Goal: Book appointment/travel/reservation

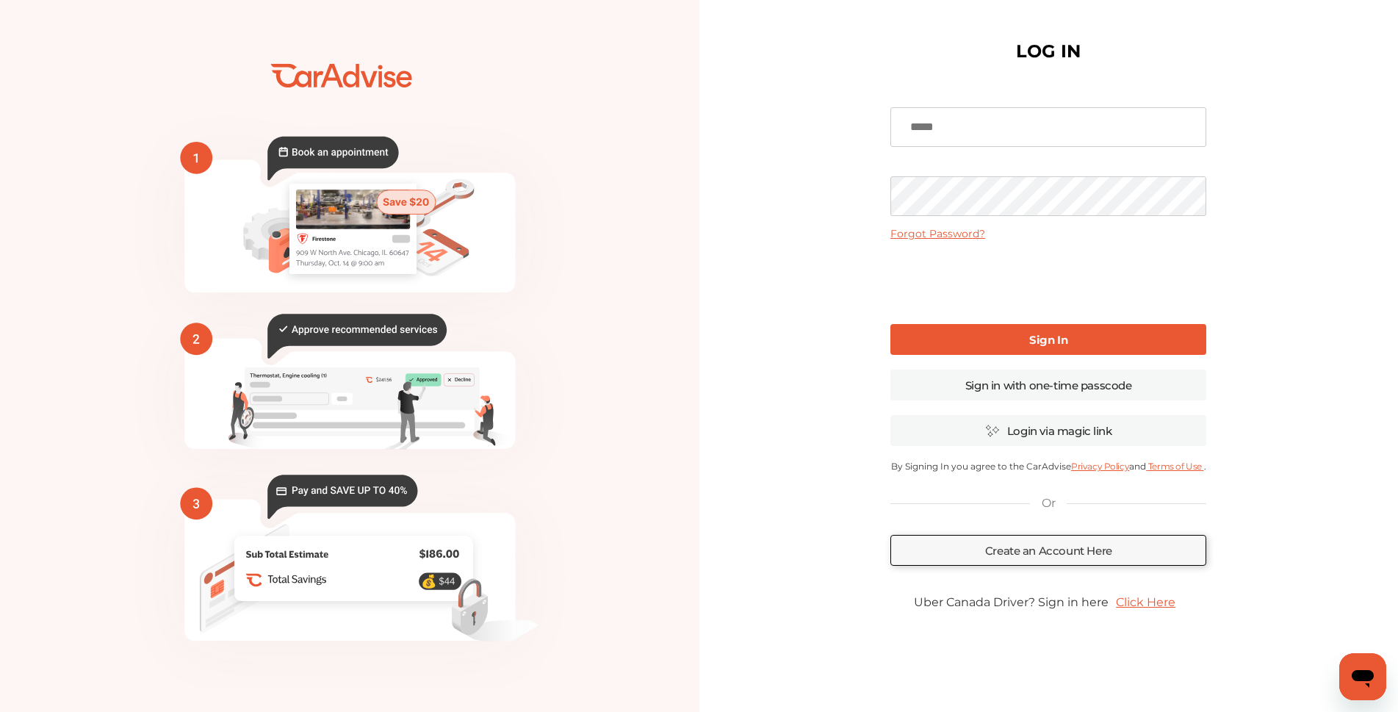
click at [953, 127] on input at bounding box center [1048, 127] width 316 height 40
type input "**********"
click at [1055, 347] on link "Sign In" at bounding box center [1048, 339] width 316 height 31
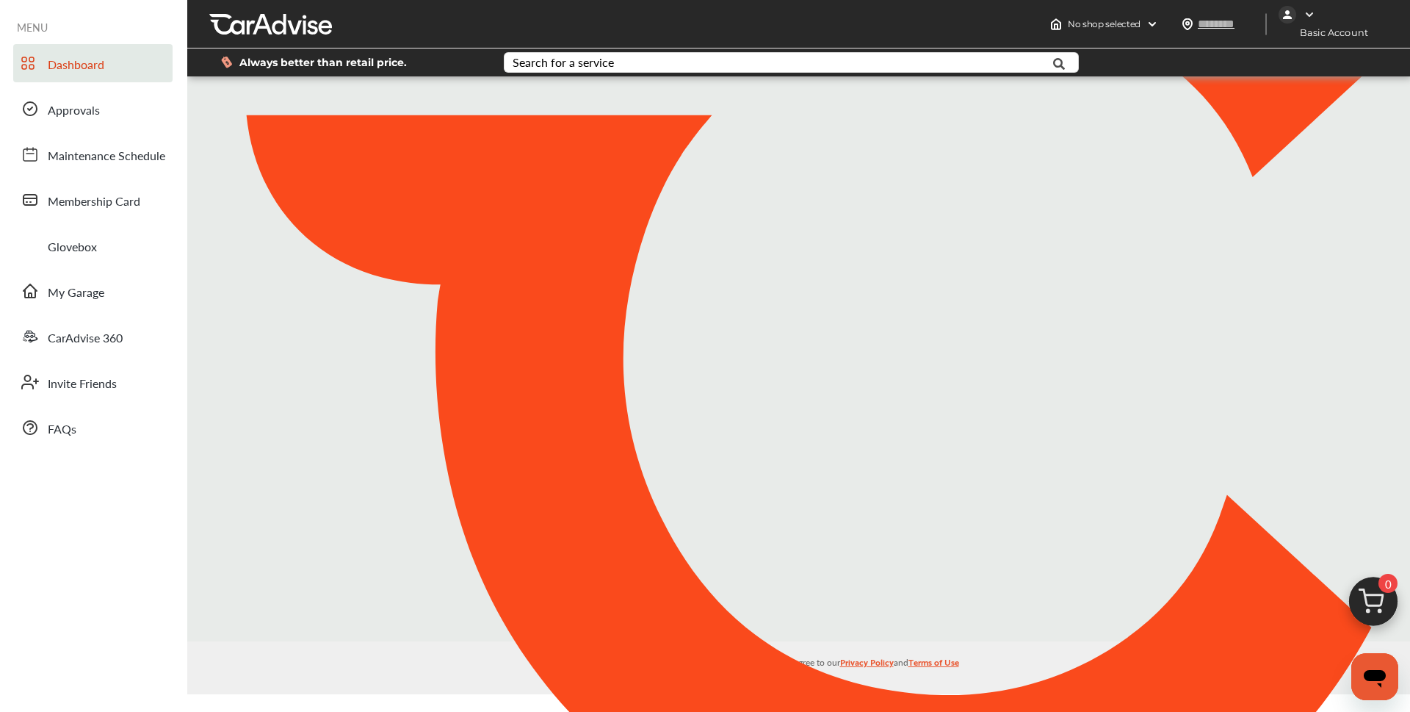
type input "*****"
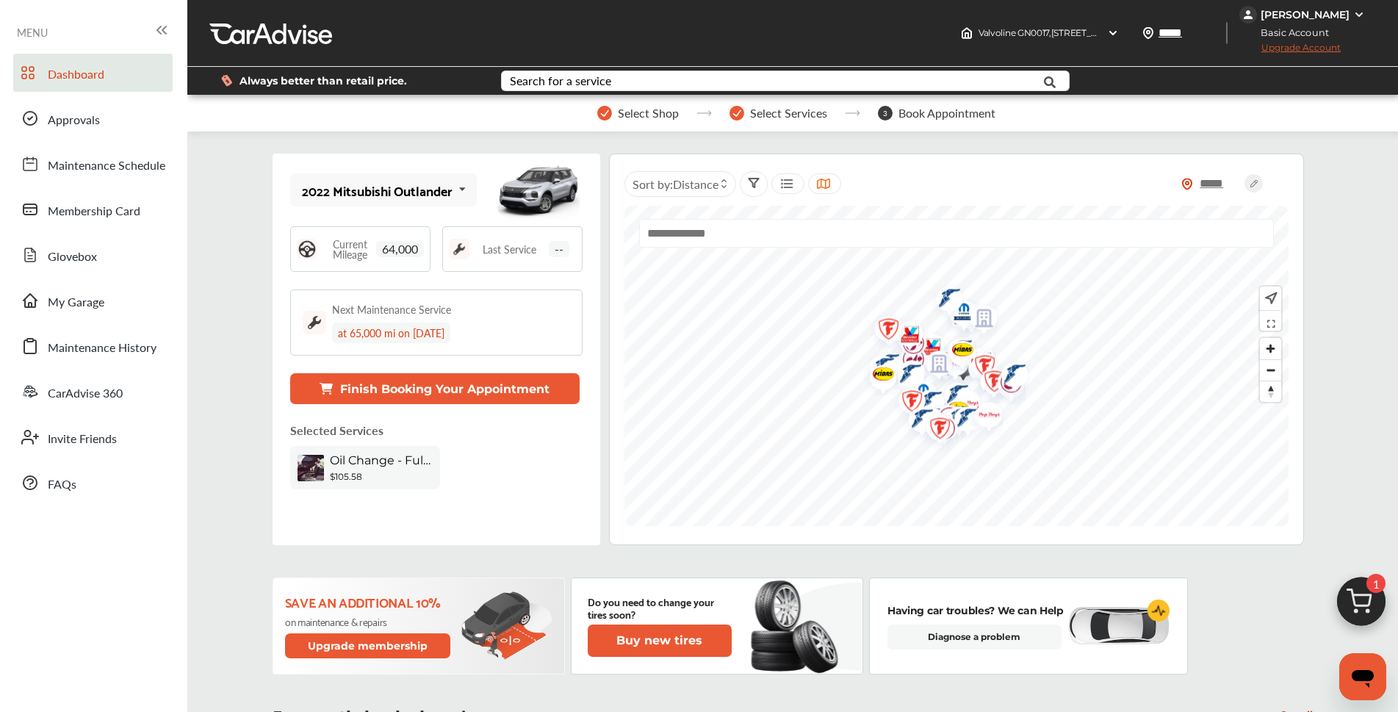
click at [409, 388] on button "Finish Booking Your Appointment" at bounding box center [434, 388] width 289 height 31
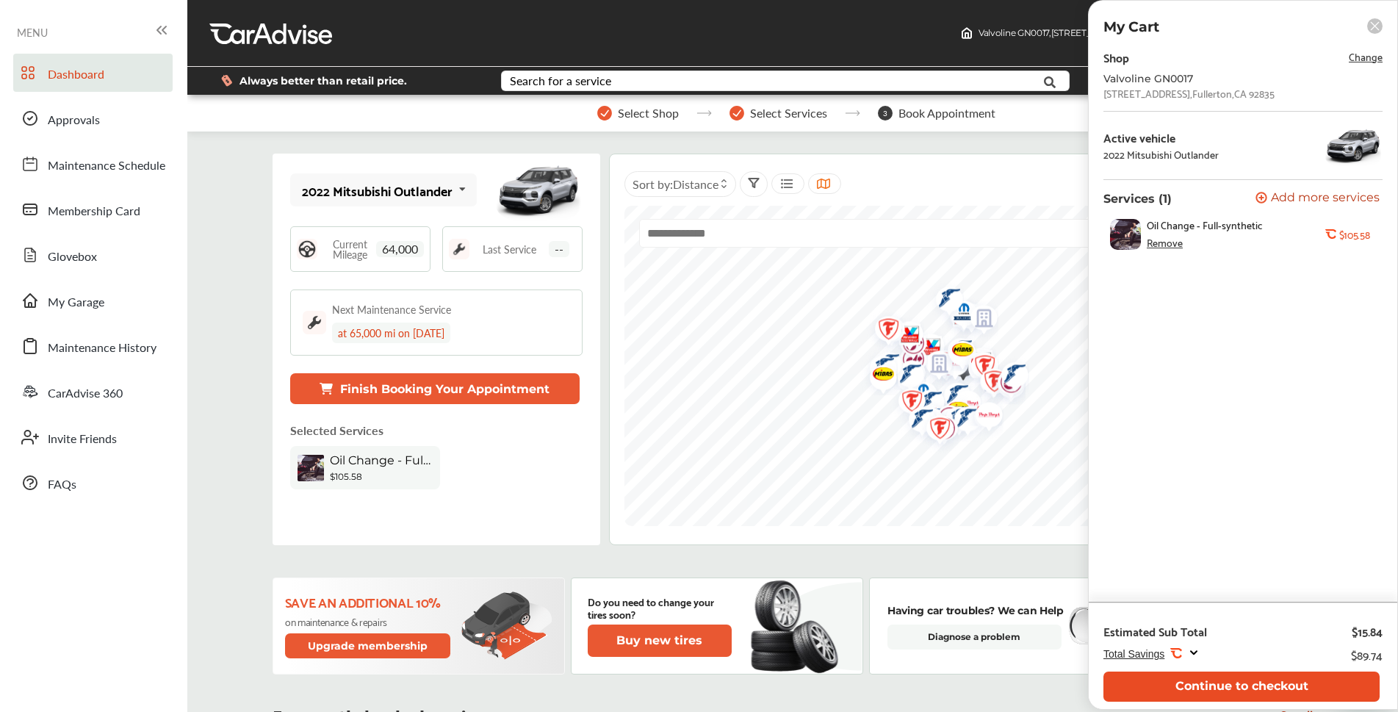
click at [1271, 680] on button "Continue to checkout" at bounding box center [1241, 686] width 276 height 30
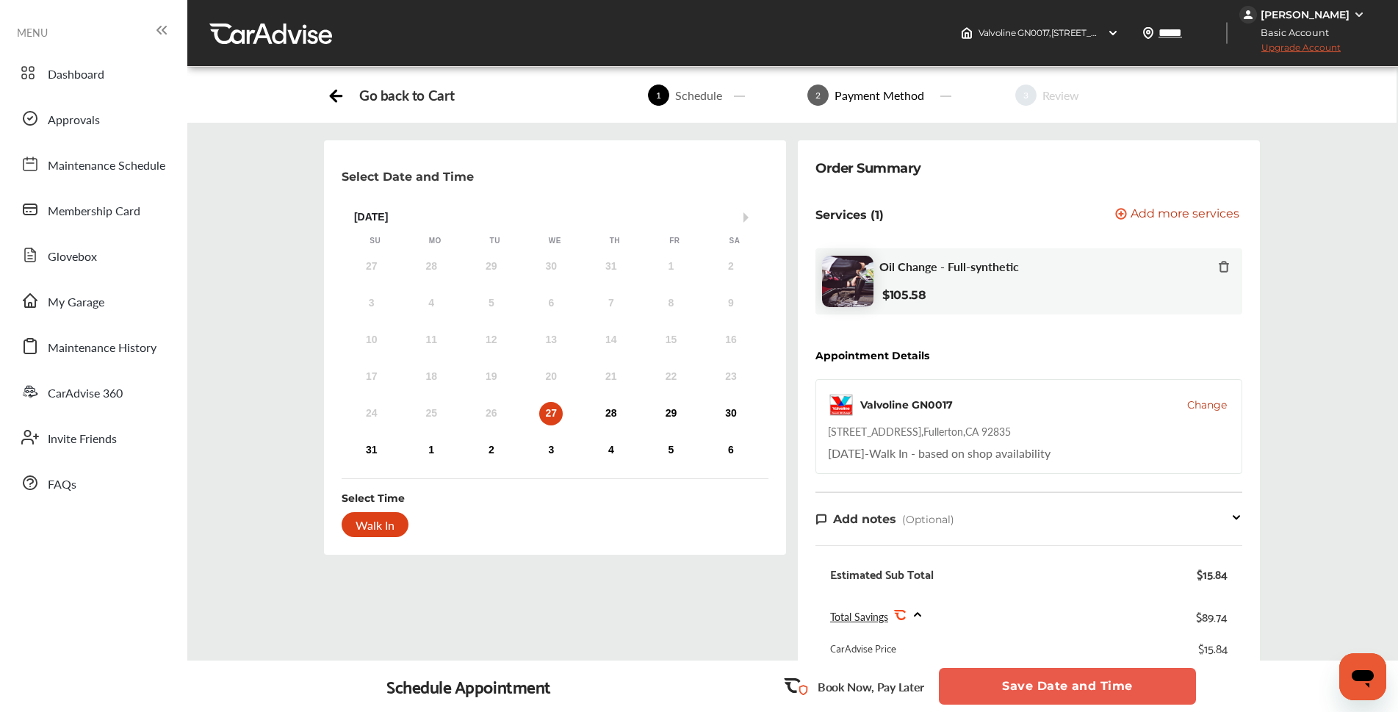
click at [553, 409] on div "27" at bounding box center [551, 414] width 24 height 24
click at [353, 531] on div "Walk In" at bounding box center [375, 524] width 67 height 25
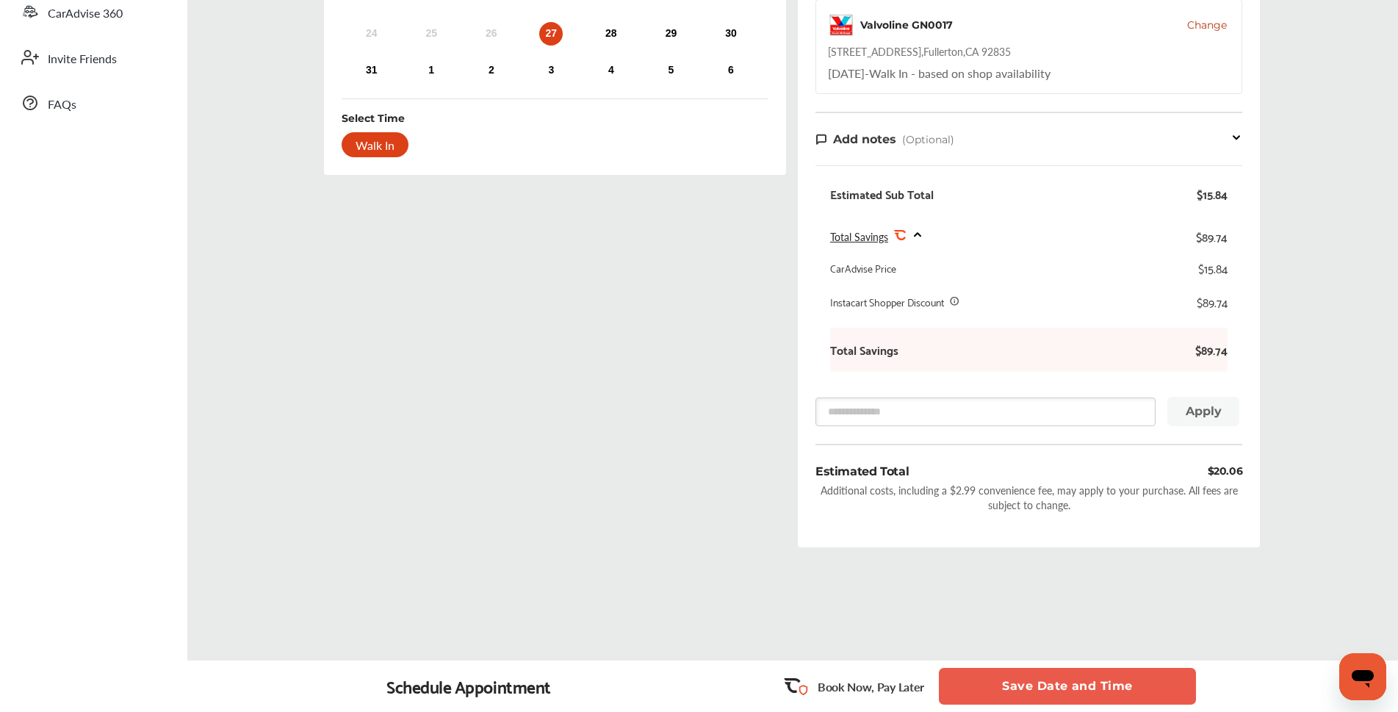
scroll to position [399, 0]
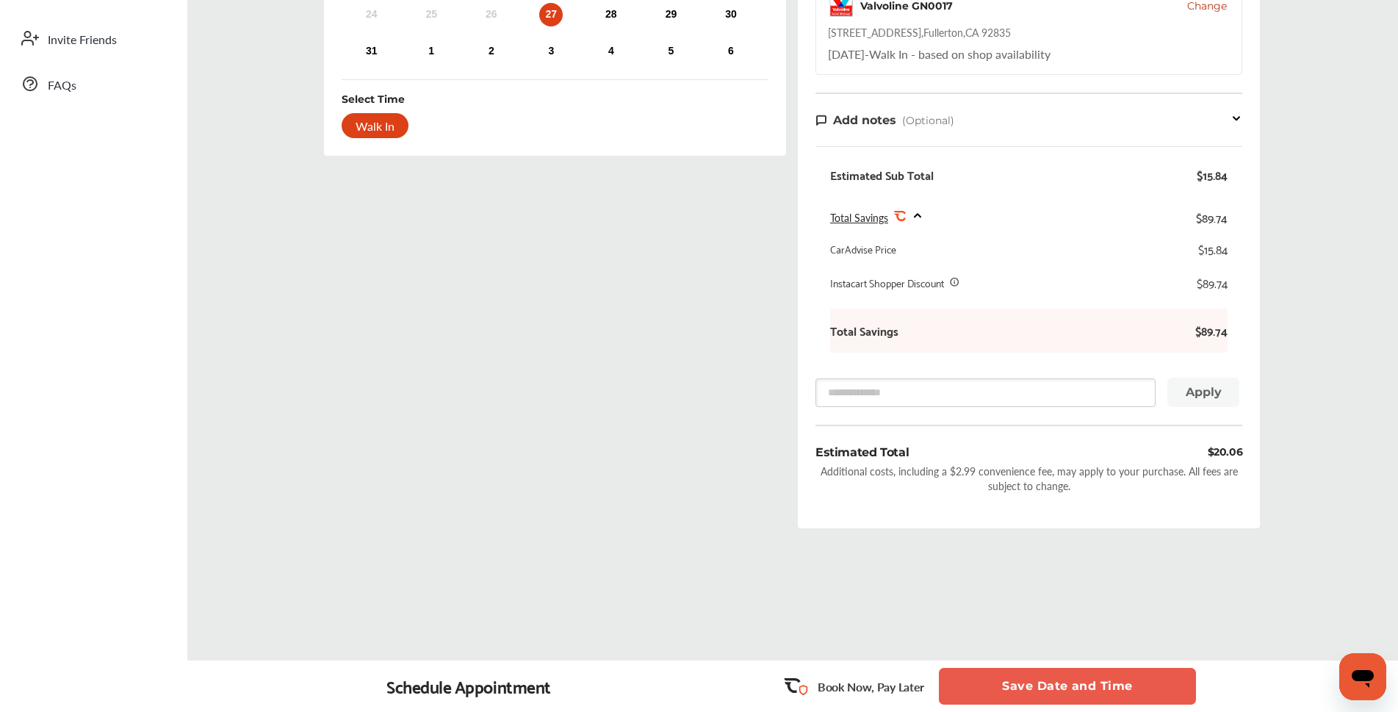
click at [1053, 686] on button "Save Date and Time" at bounding box center [1067, 686] width 257 height 37
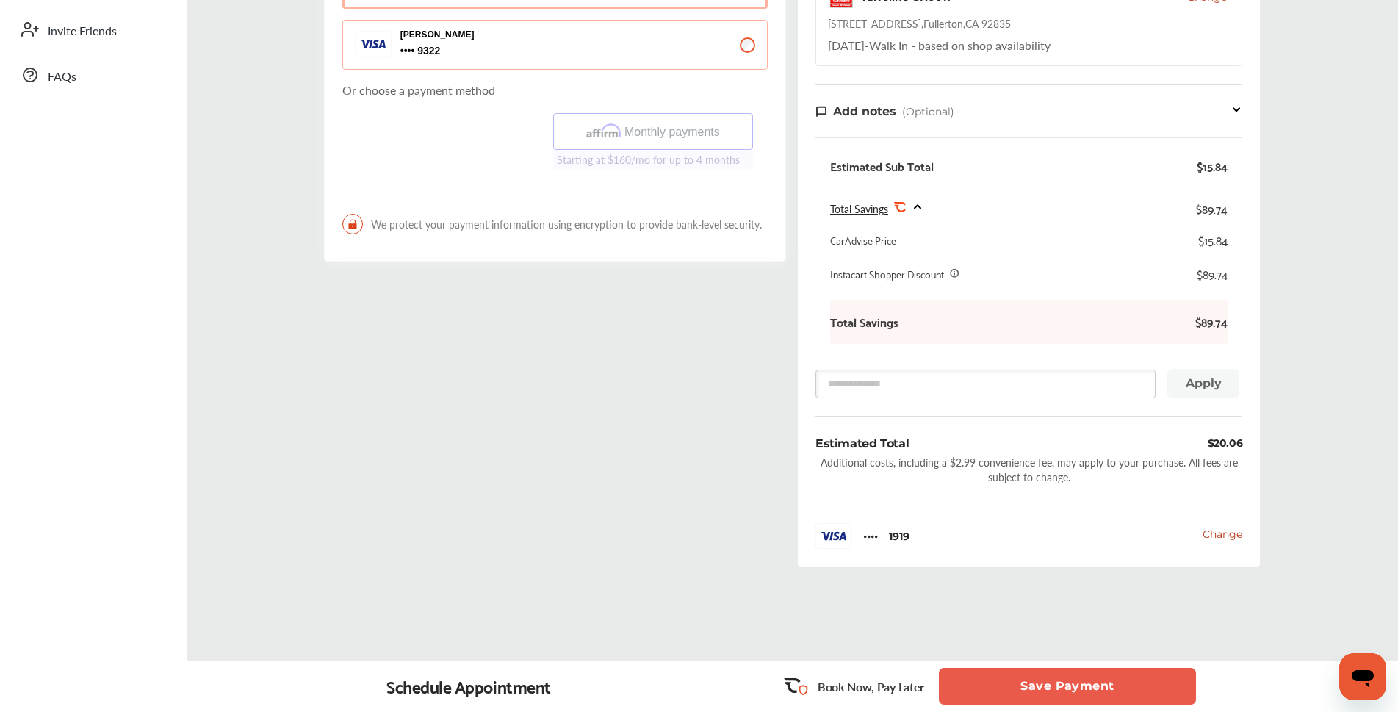
scroll to position [441, 0]
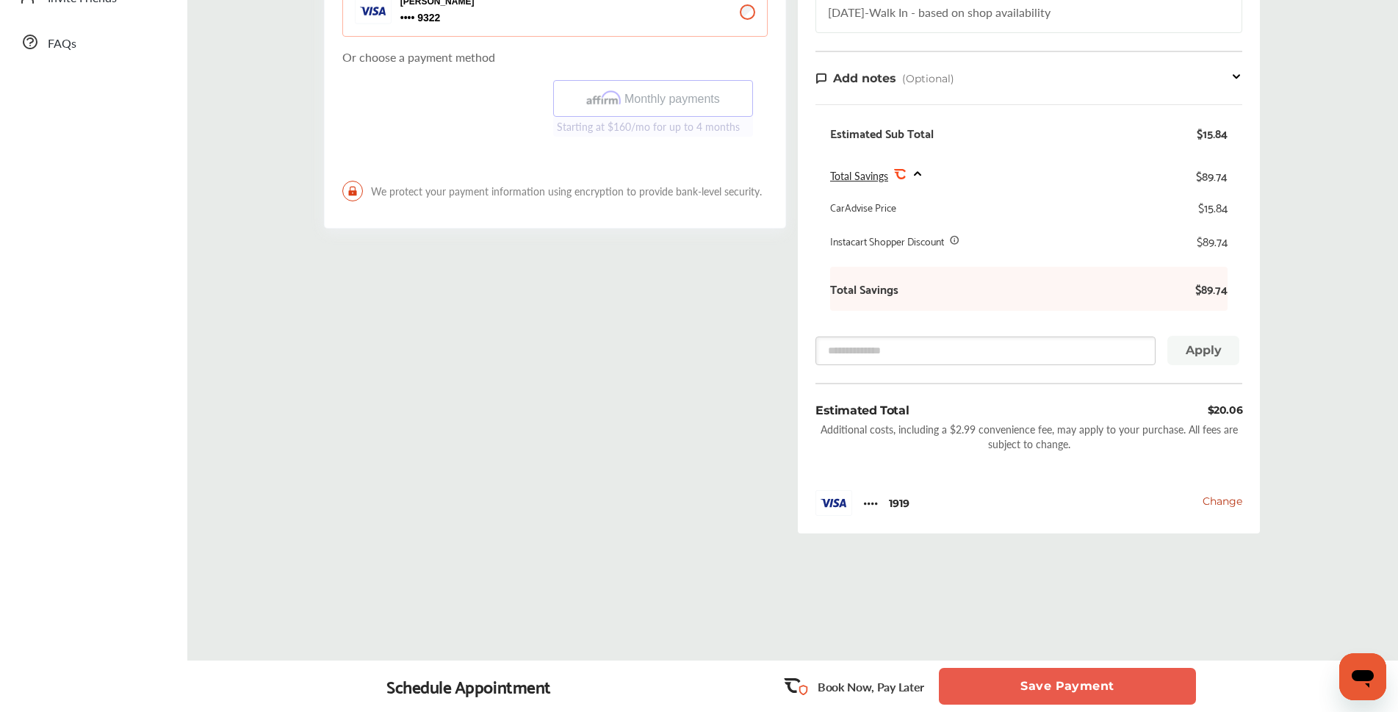
click at [1060, 683] on button "Save Payment" at bounding box center [1067, 686] width 257 height 37
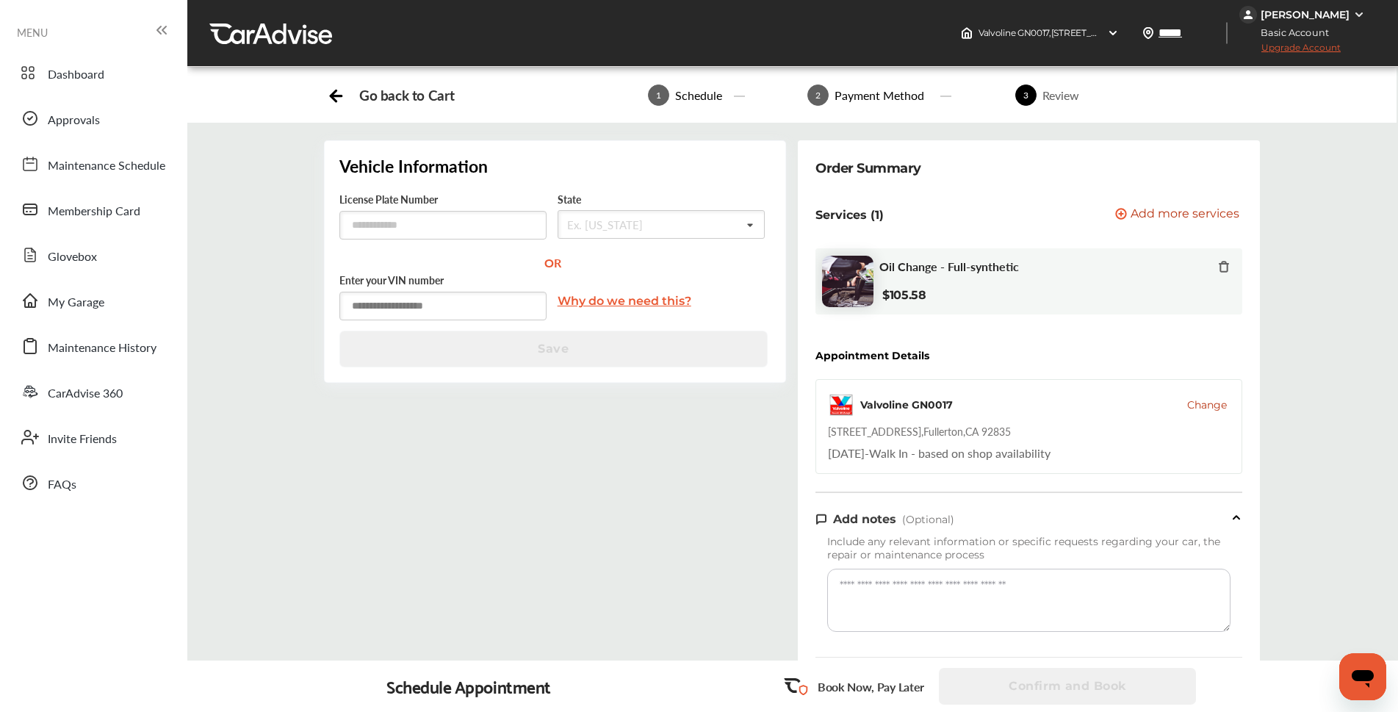
click at [462, 311] on input "text" at bounding box center [442, 306] width 207 height 29
click at [474, 311] on input "text" at bounding box center [442, 306] width 207 height 29
click at [491, 294] on input "text" at bounding box center [442, 306] width 207 height 29
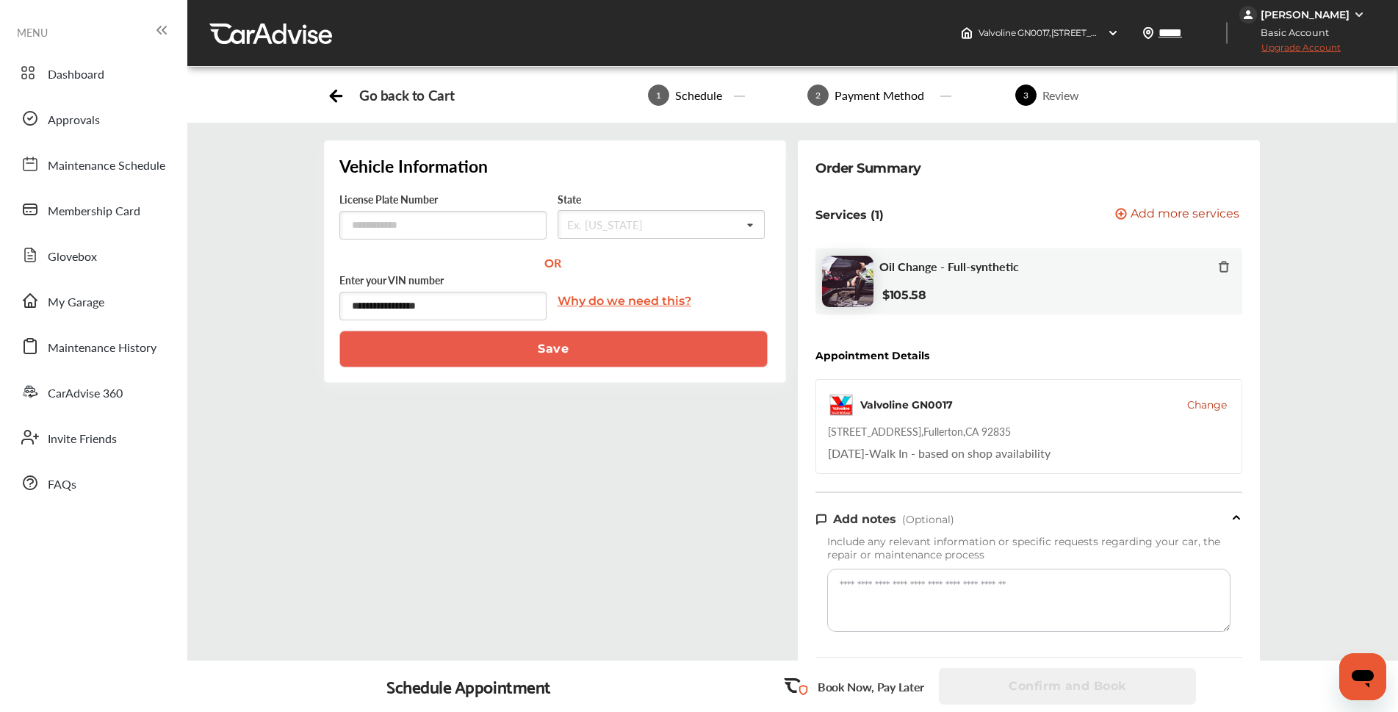
type input "**********"
click at [549, 355] on button "Save" at bounding box center [553, 349] width 428 height 37
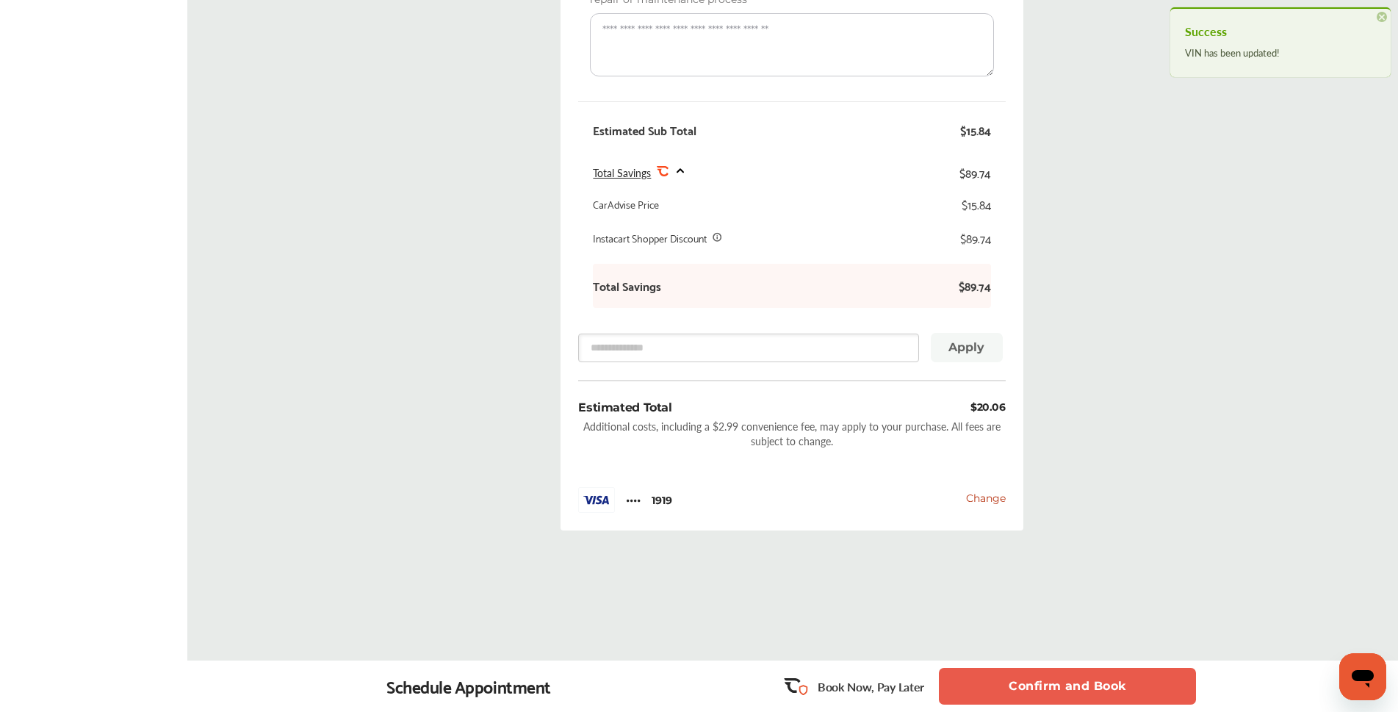
scroll to position [566, 0]
click at [1046, 686] on button "Confirm and Book" at bounding box center [1067, 686] width 257 height 37
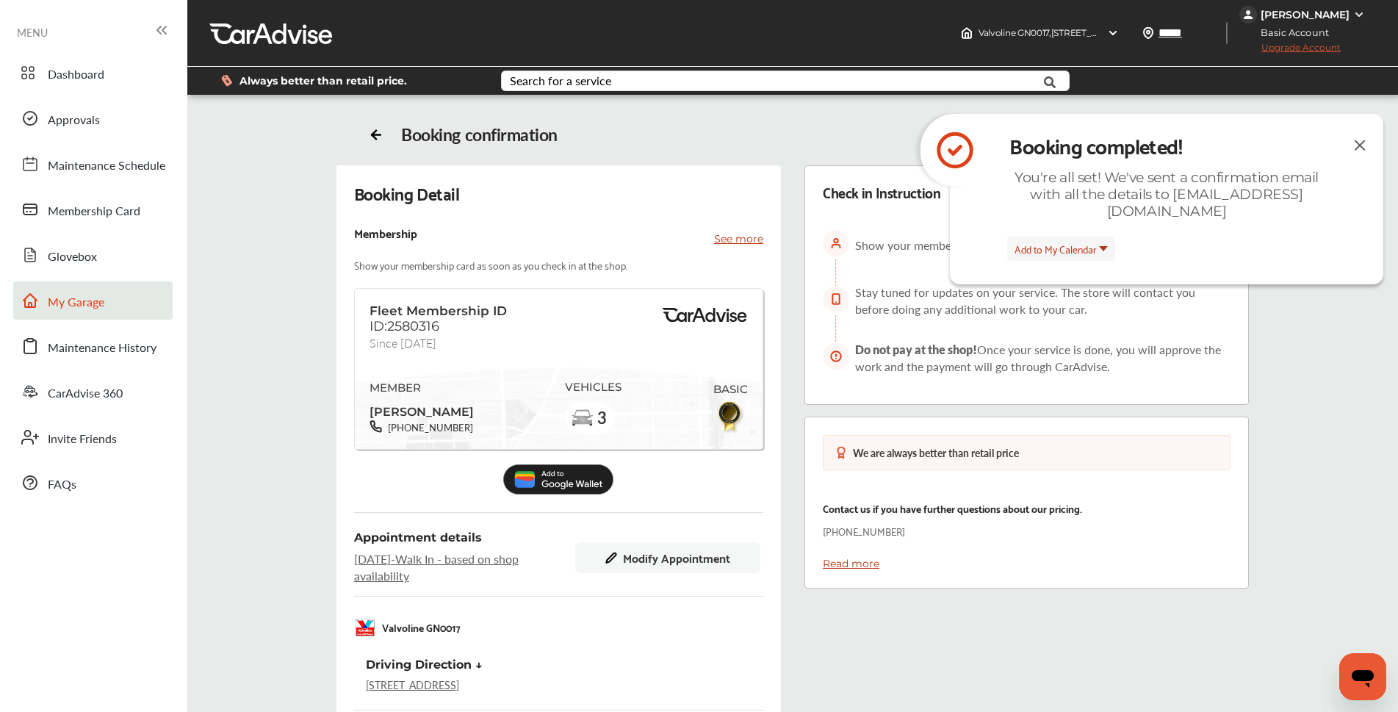
click at [84, 297] on span "My Garage" at bounding box center [76, 302] width 57 height 19
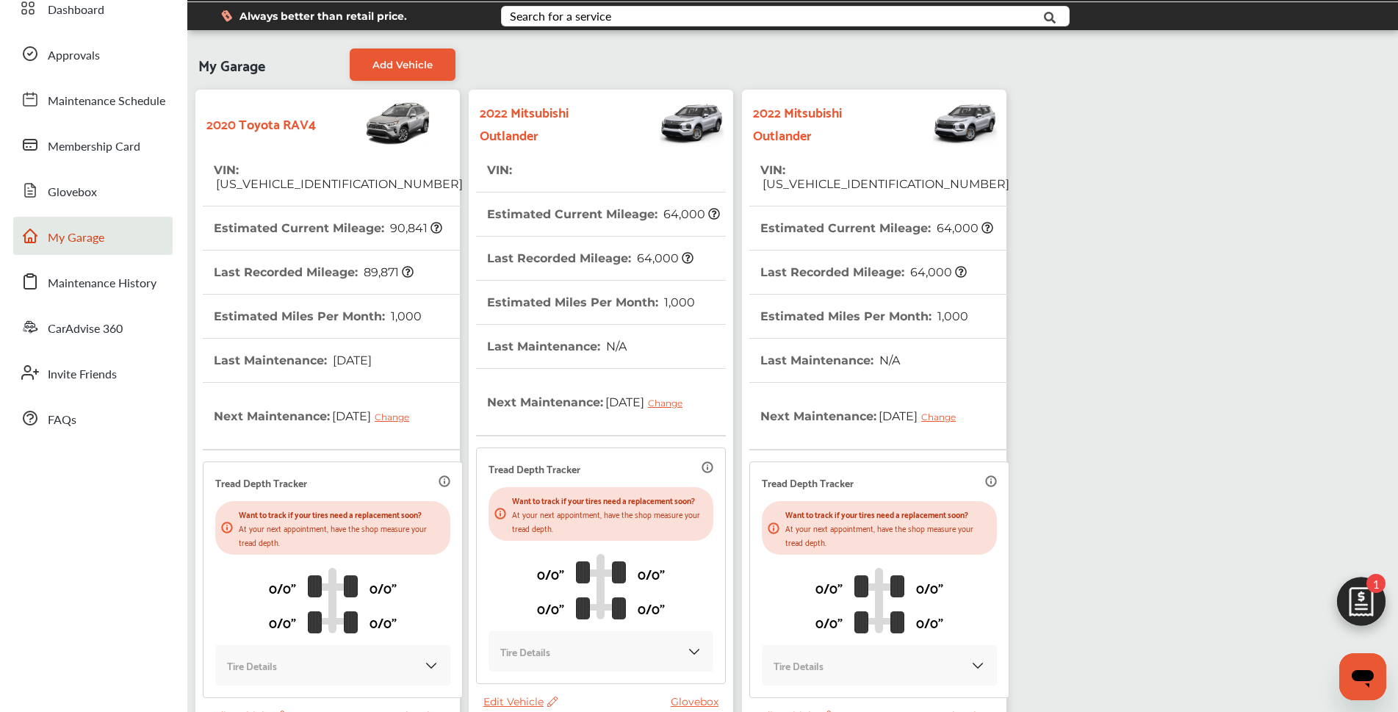
scroll to position [216, 0]
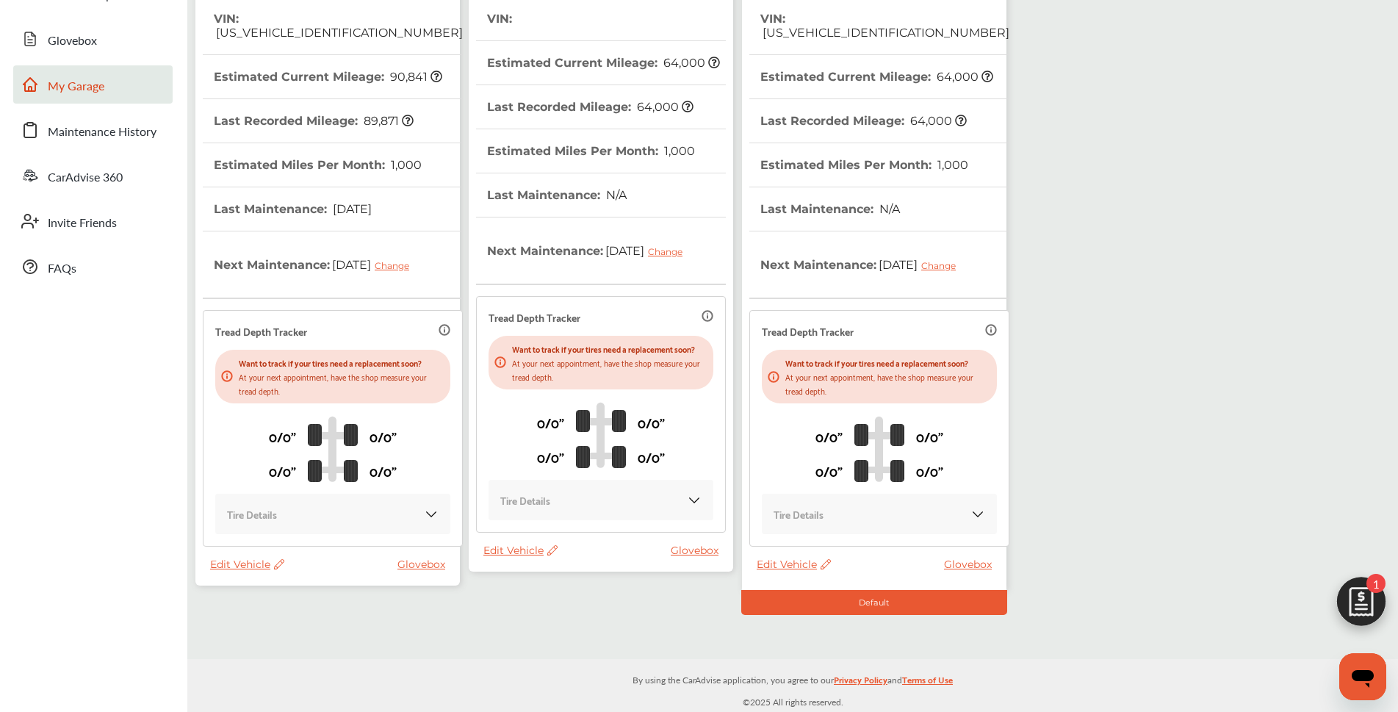
click at [515, 557] on span "Edit Vehicle" at bounding box center [520, 550] width 74 height 13
click at [541, 607] on div "Remove" at bounding box center [581, 602] width 132 height 23
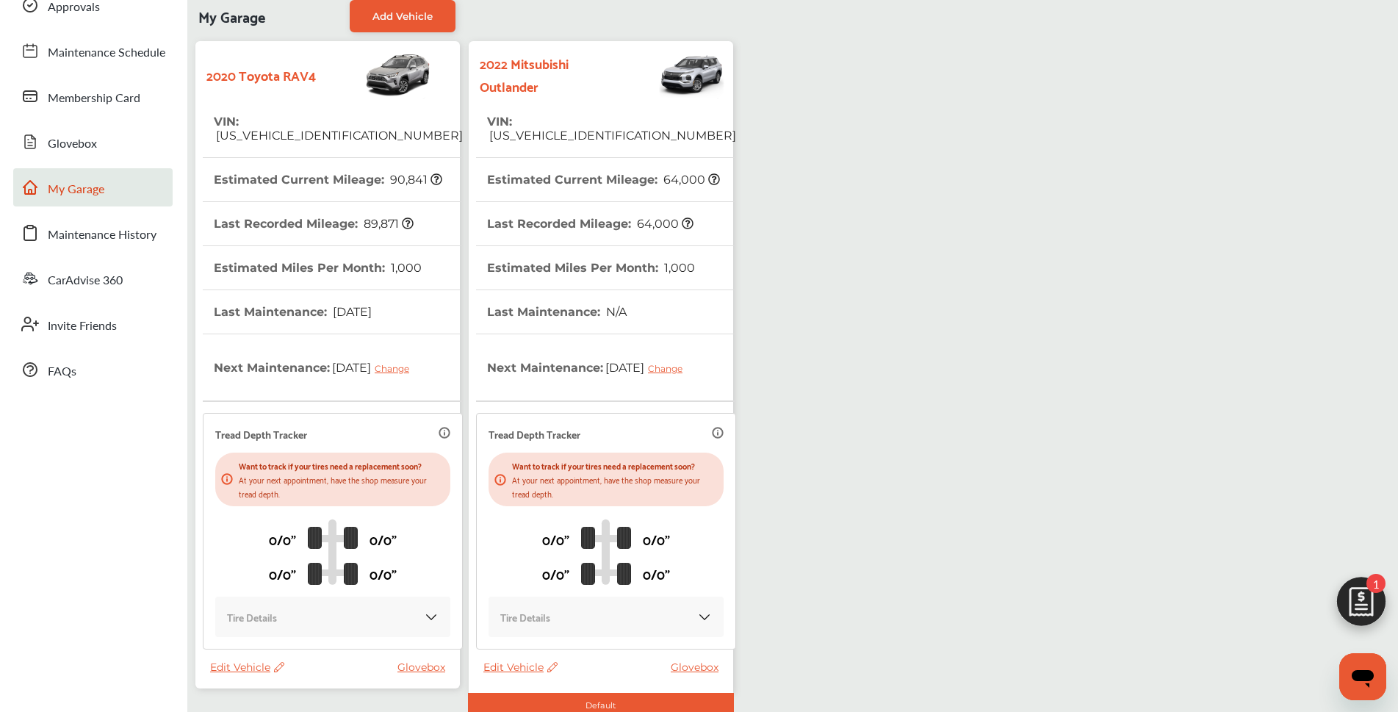
scroll to position [0, 0]
